Goal: Find specific page/section: Find specific page/section

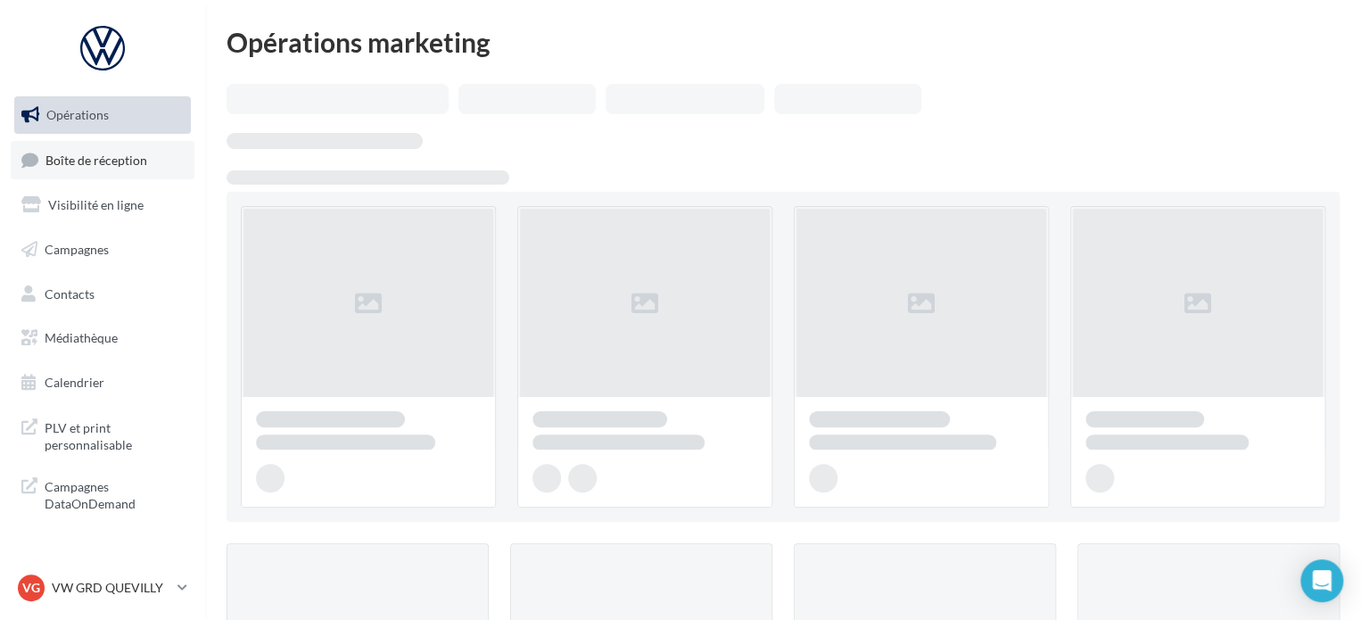
click at [110, 174] on link "Boîte de réception" at bounding box center [103, 160] width 184 height 38
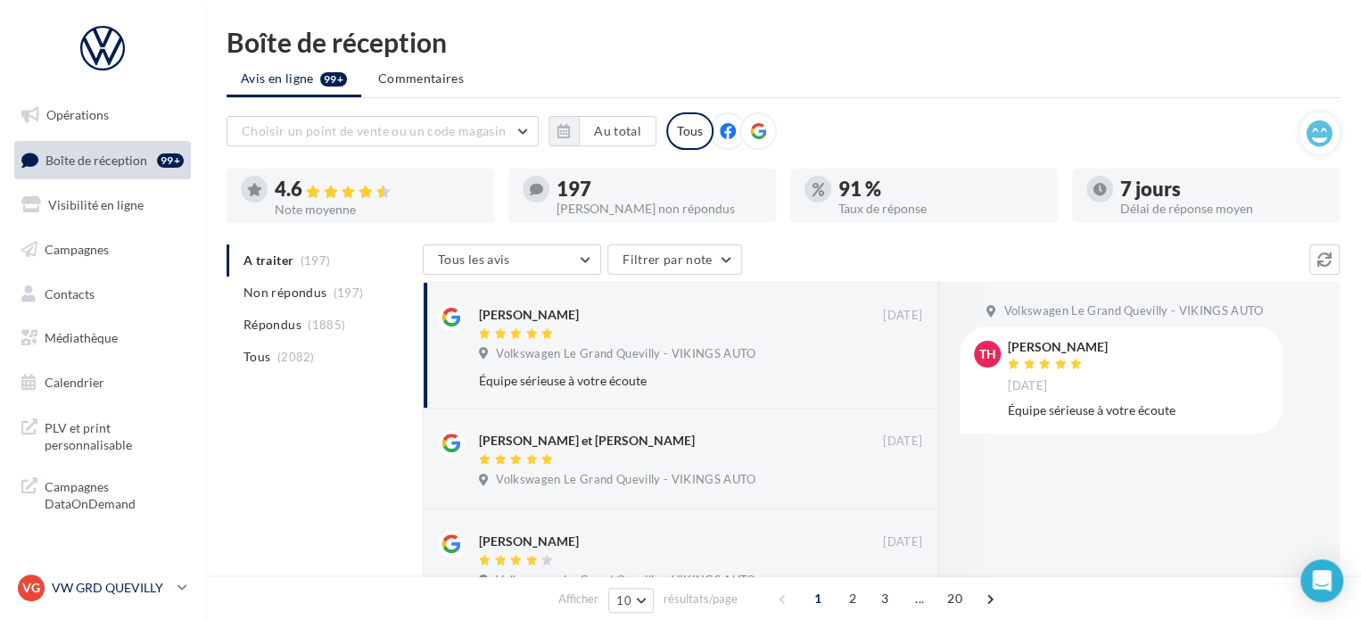
click at [92, 595] on p "VW GRD QUEVILLY" at bounding box center [111, 588] width 119 height 18
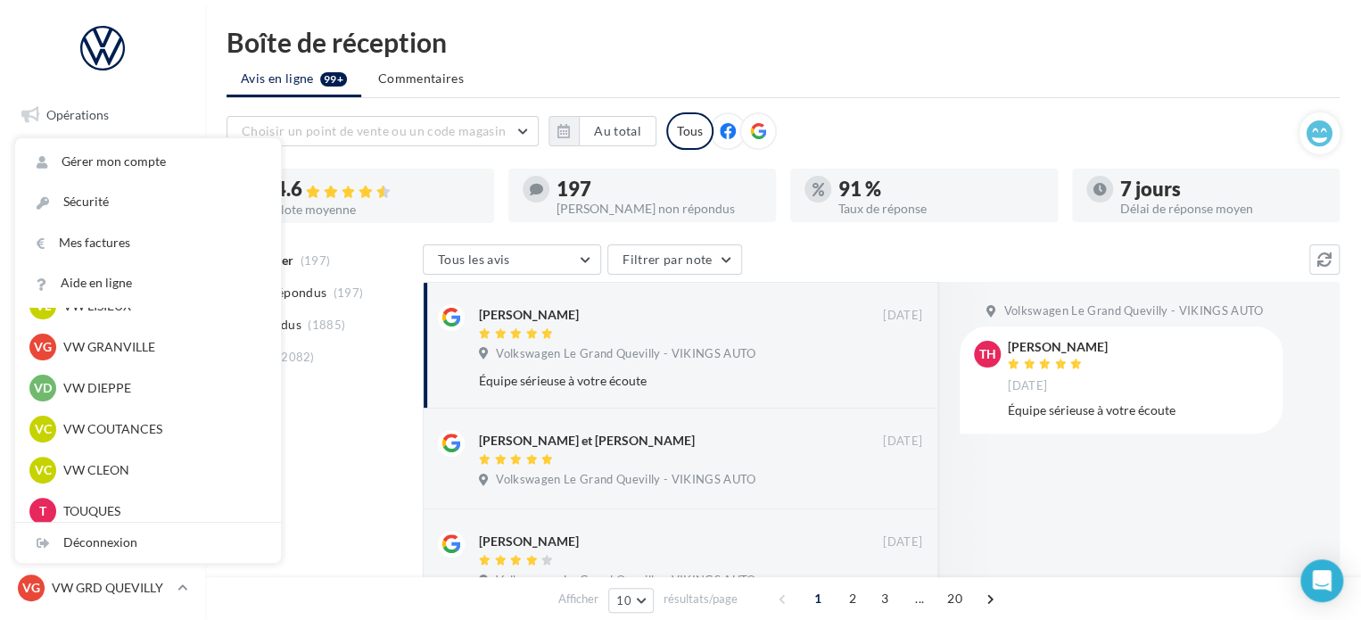
scroll to position [446, 0]
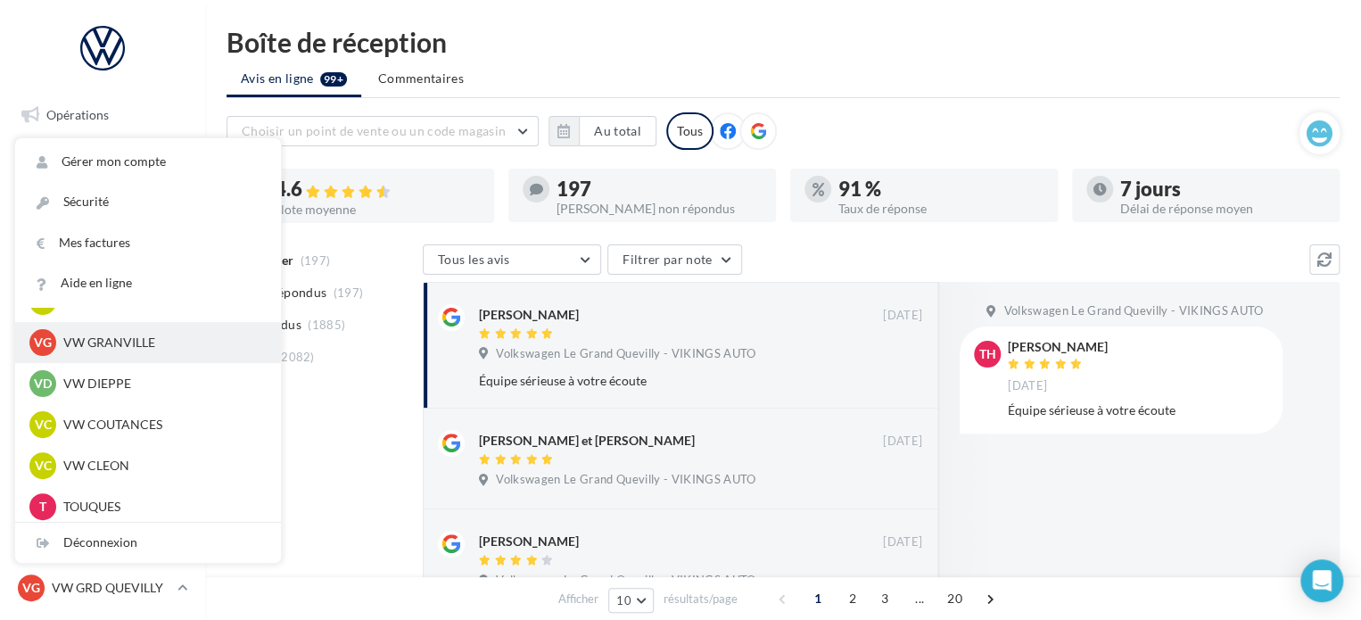
click at [165, 344] on p "VW GRANVILLE" at bounding box center [161, 343] width 196 height 18
